Goal: Navigation & Orientation: Find specific page/section

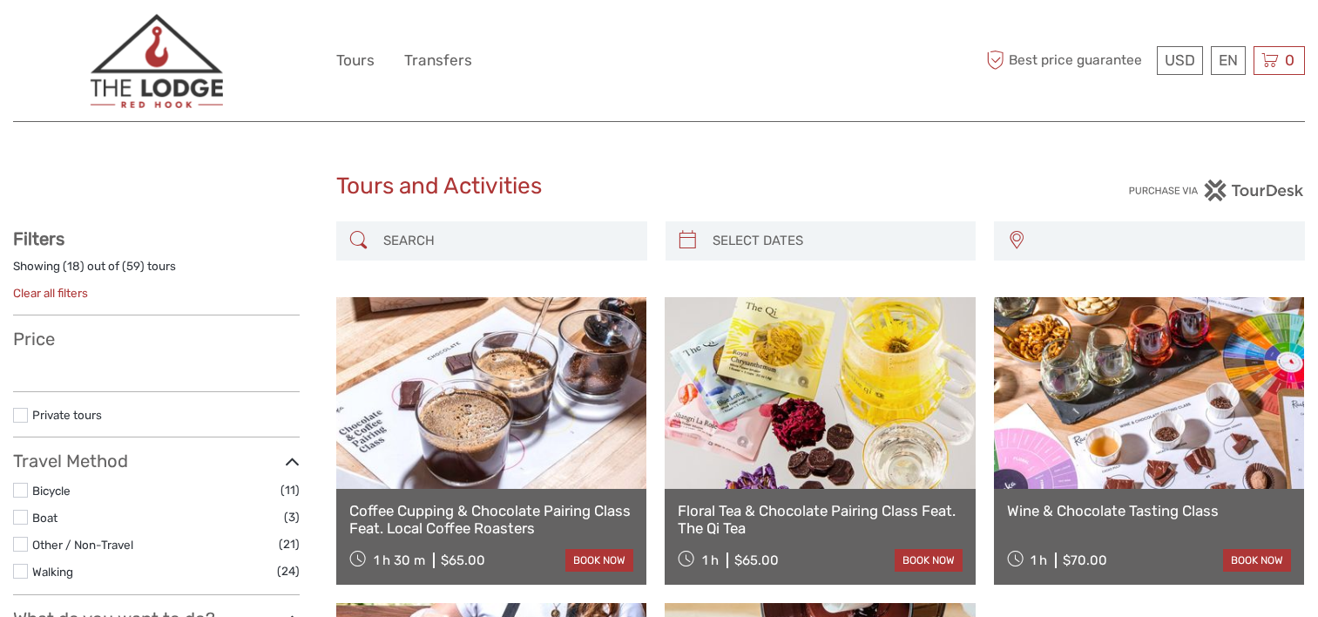
select select
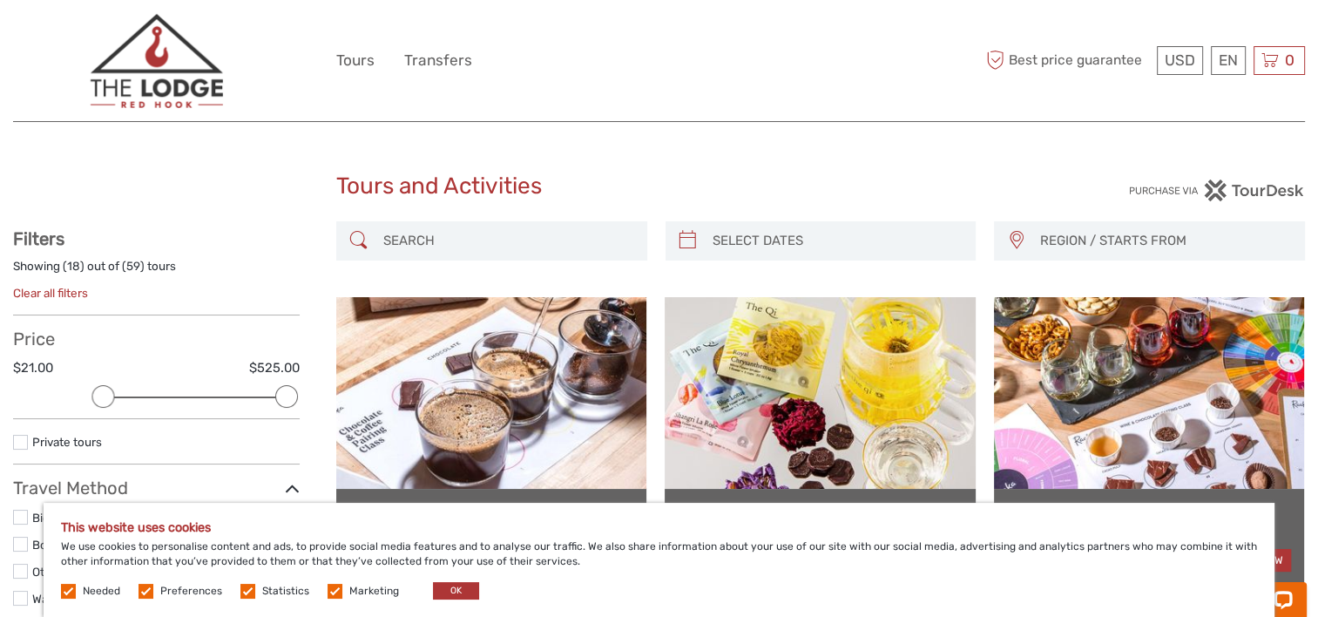
click at [164, 55] on img at bounding box center [156, 60] width 133 height 95
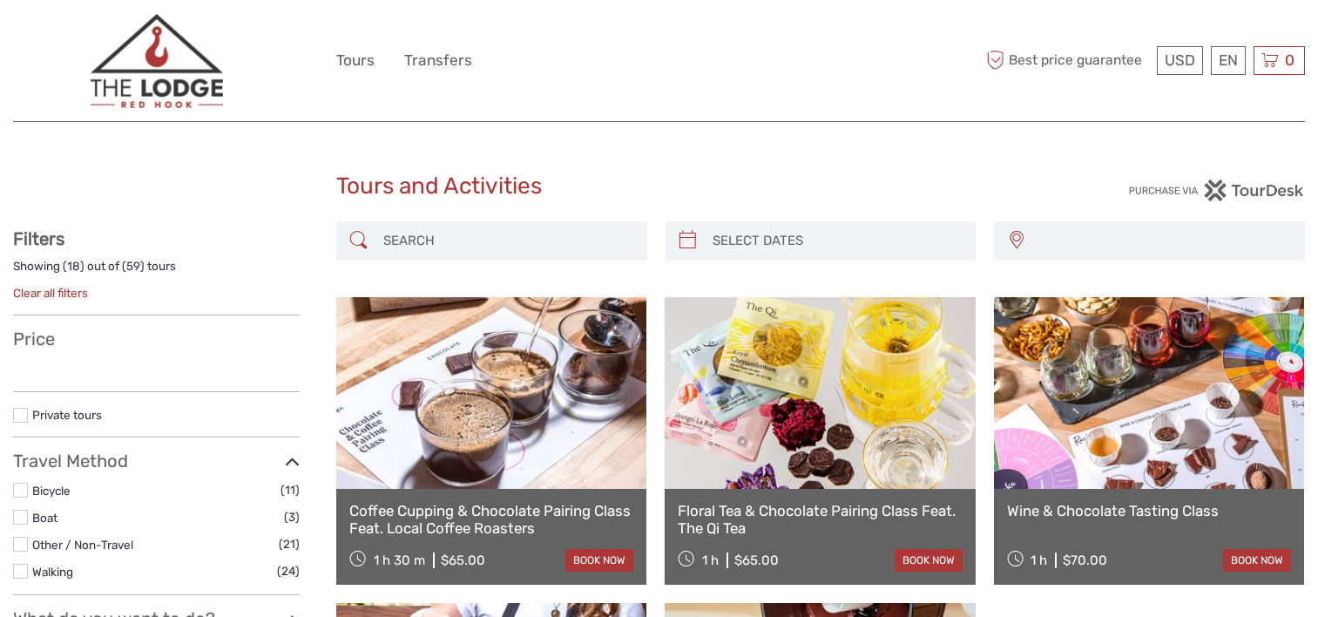
select select
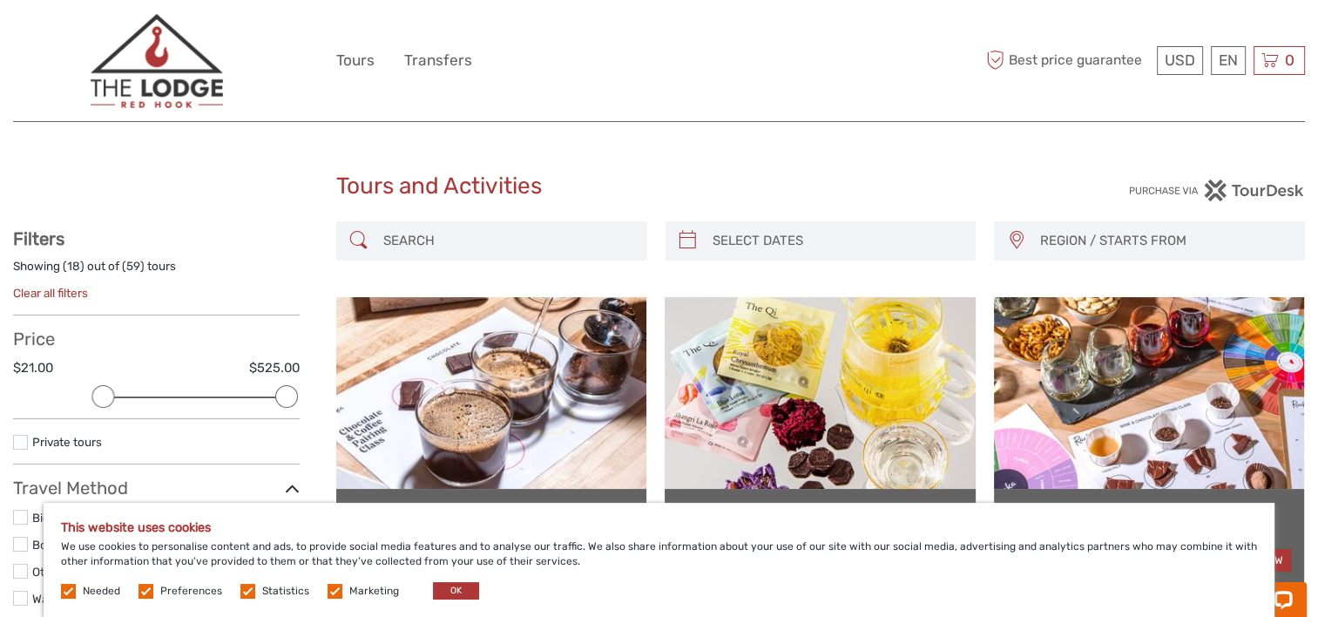
click at [160, 56] on img at bounding box center [156, 60] width 133 height 95
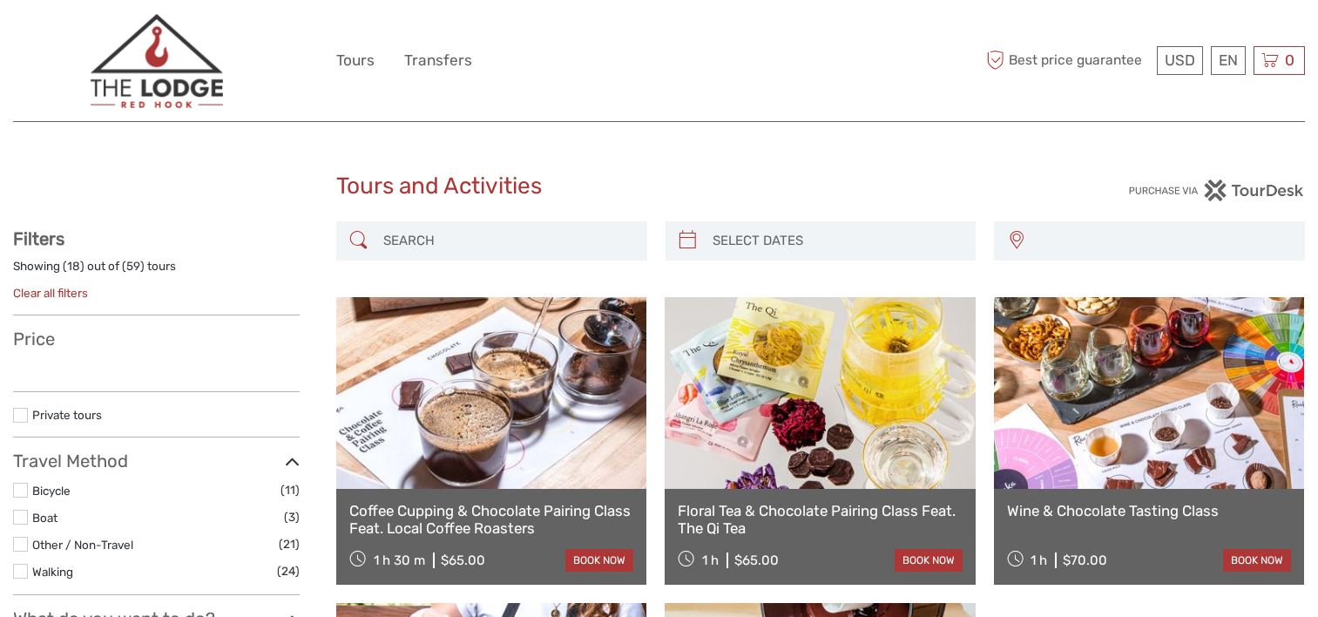
select select
